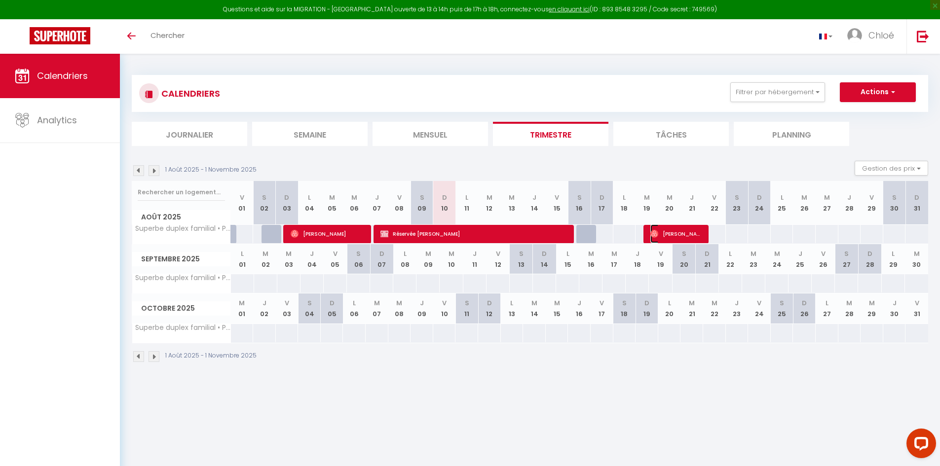
click at [672, 231] on span "[PERSON_NAME]" at bounding box center [676, 234] width 53 height 19
select select "OK"
select select "0"
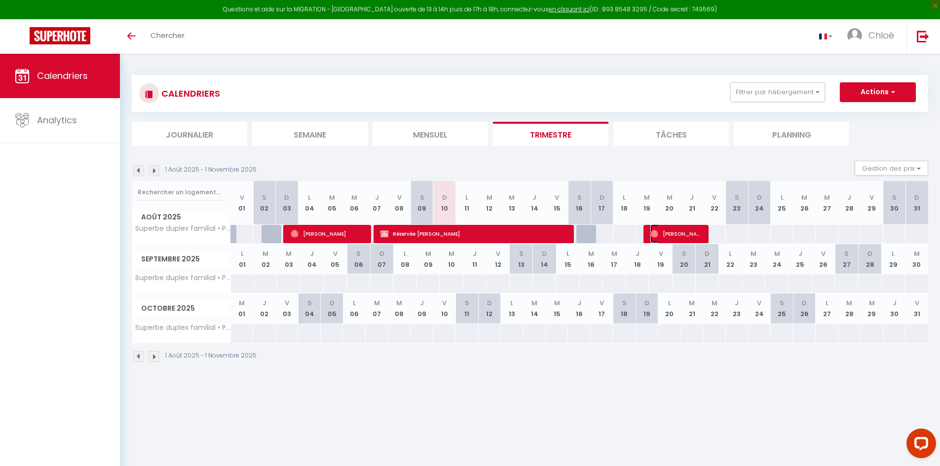
select select "1"
select select
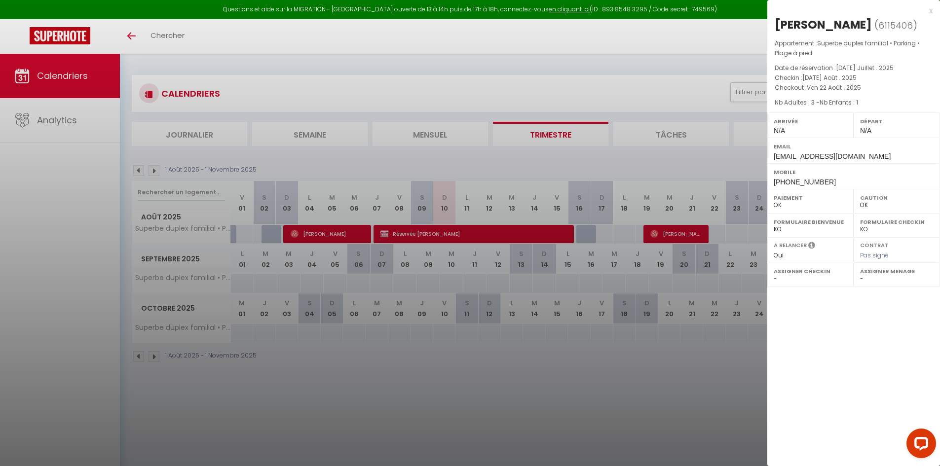
click at [931, 10] on div "x" at bounding box center [849, 11] width 165 height 12
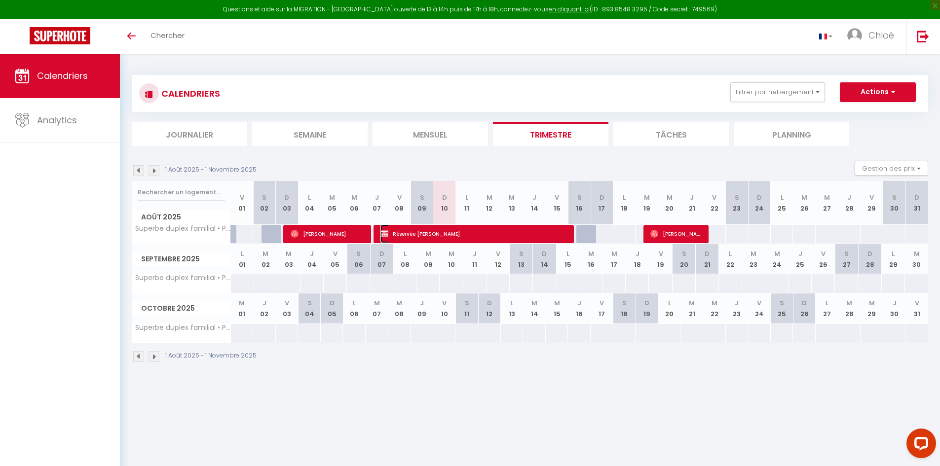
click at [411, 234] on span "Réservée [PERSON_NAME]" at bounding box center [474, 234] width 189 height 19
select select "KO"
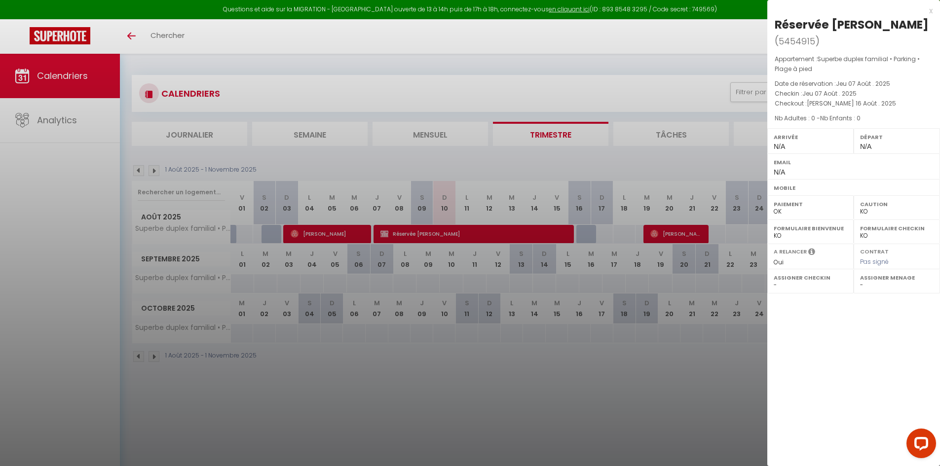
click at [930, 10] on div "x" at bounding box center [849, 11] width 165 height 12
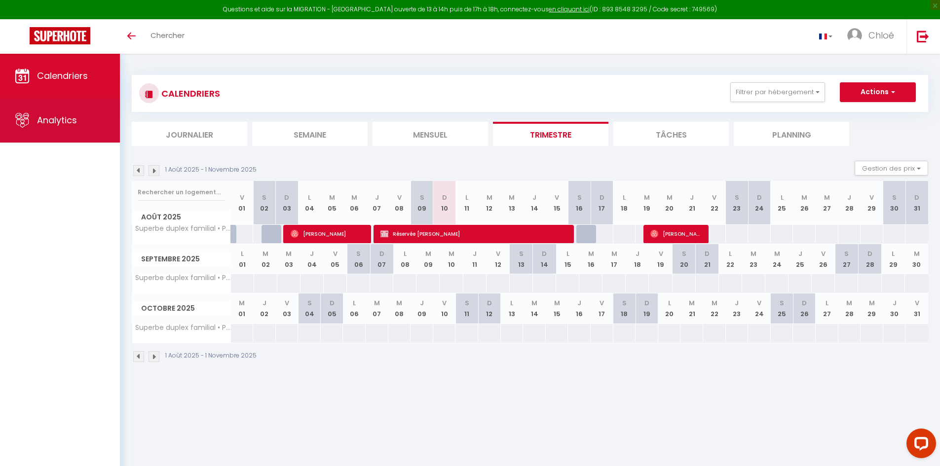
click at [36, 122] on link "Analytics" at bounding box center [60, 120] width 120 height 44
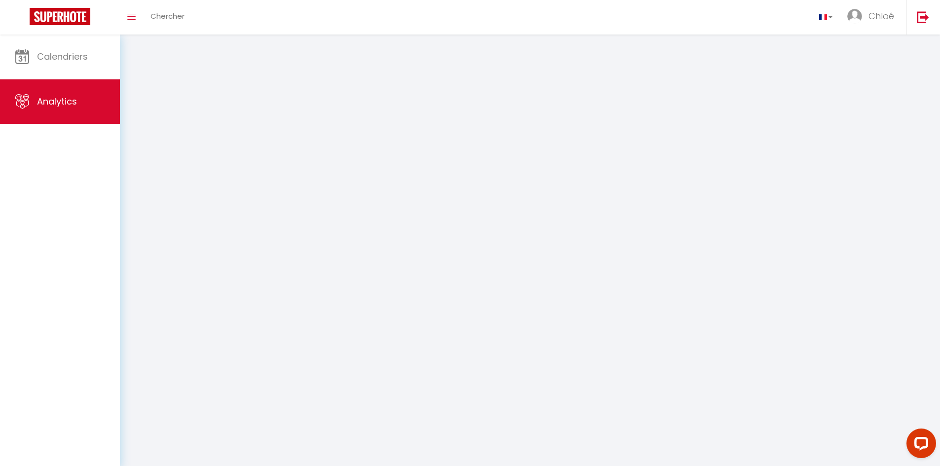
select select "2025"
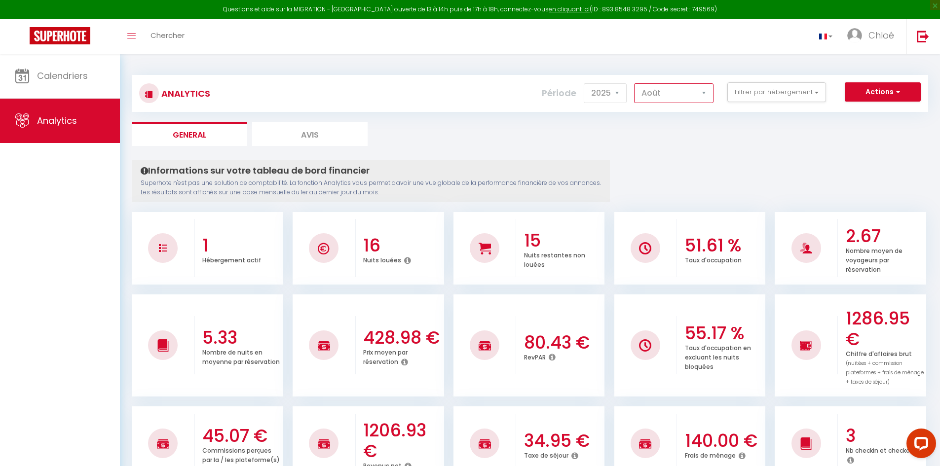
click at [647, 94] on select "[PERSON_NAME] Mars [PERSON_NAME] Juin Juillet Août Septembre Octobre Novembre D…" at bounding box center [673, 93] width 79 height 20
select select "9"
click at [635, 83] on select "[PERSON_NAME] Mars [PERSON_NAME] Juin Juillet Août Septembre Octobre Novembre D…" at bounding box center [673, 93] width 79 height 20
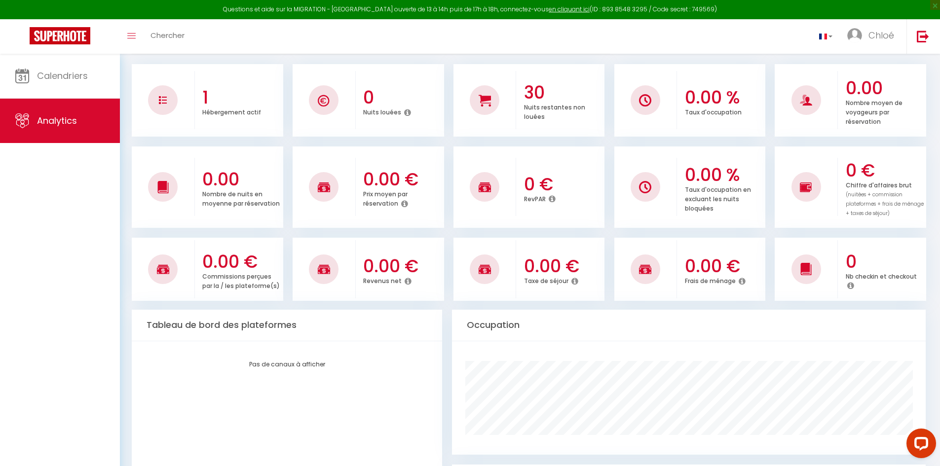
scroll to position [99, 0]
